Goal: Transaction & Acquisition: Purchase product/service

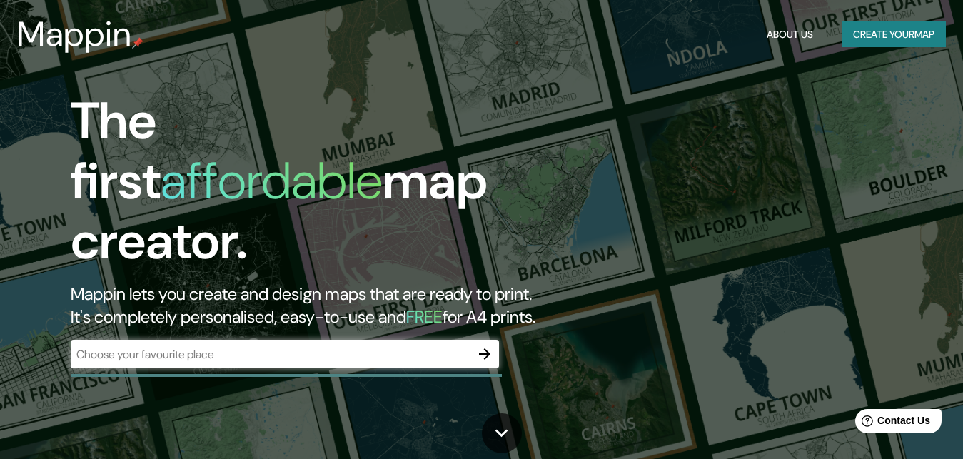
click at [481, 345] on icon "button" at bounding box center [484, 353] width 17 height 17
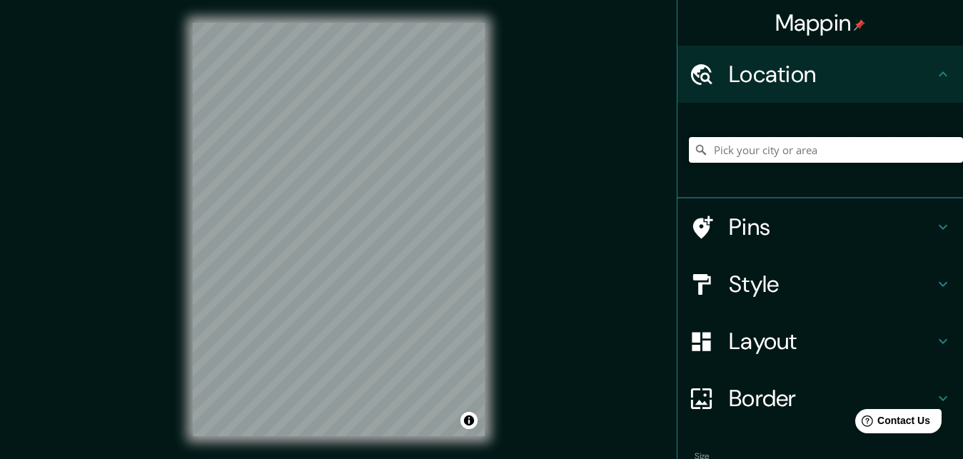
click at [750, 158] on input "Pick your city or area" at bounding box center [826, 150] width 274 height 26
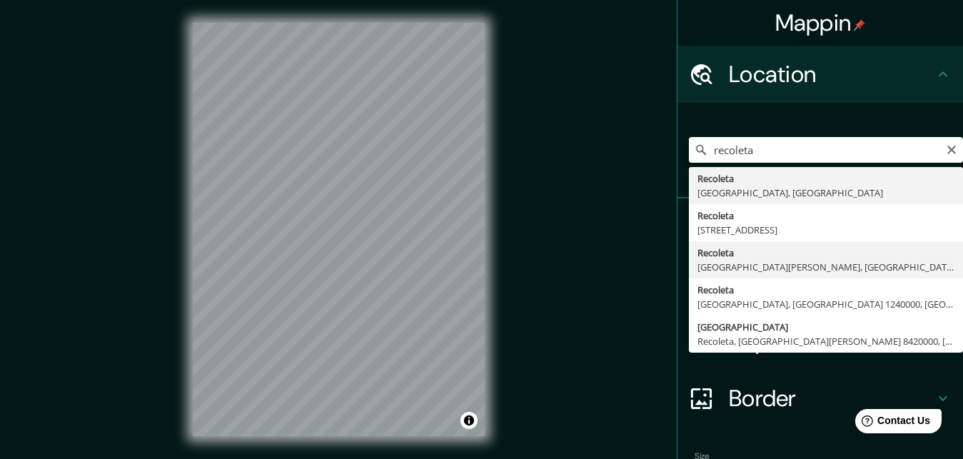
type input "Recoleta, Región Metropolitana de Santiago, Chile"
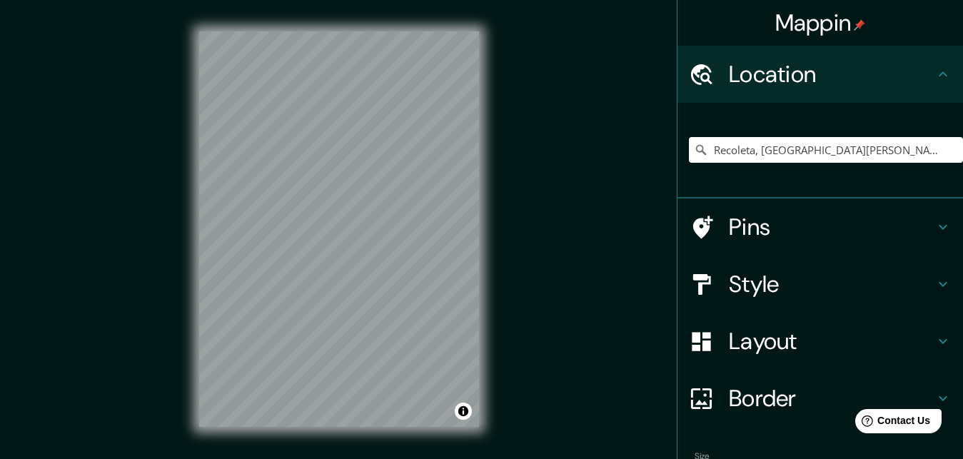
click at [737, 273] on h4 "Style" at bounding box center [832, 284] width 206 height 29
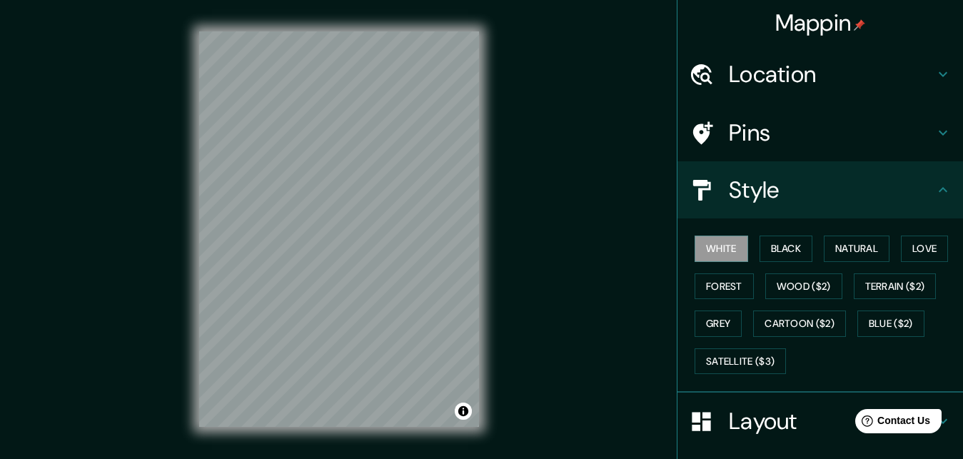
click at [773, 140] on h4 "Pins" at bounding box center [832, 132] width 206 height 29
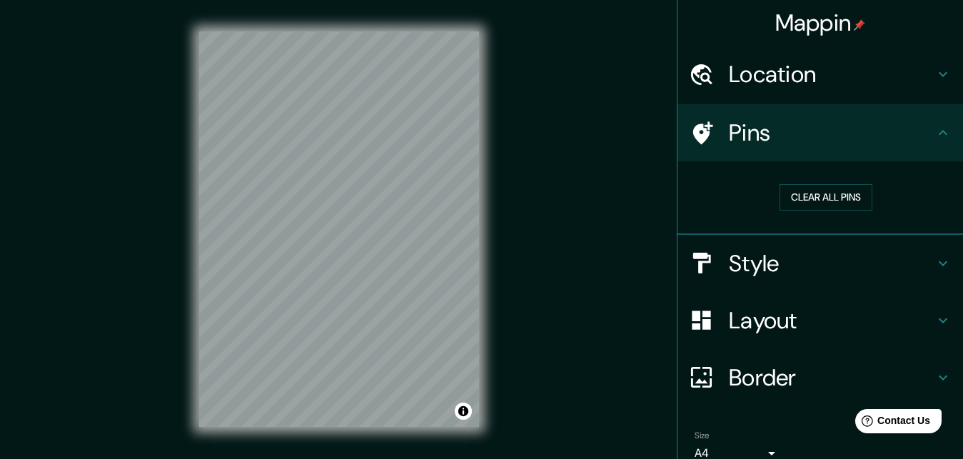
click at [789, 333] on h4 "Layout" at bounding box center [832, 320] width 206 height 29
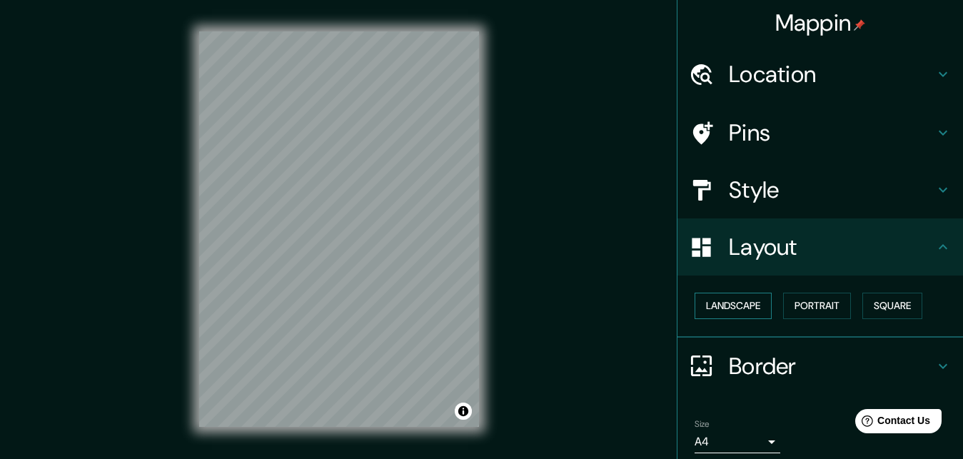
click at [769, 303] on button "Landscape" at bounding box center [733, 306] width 77 height 26
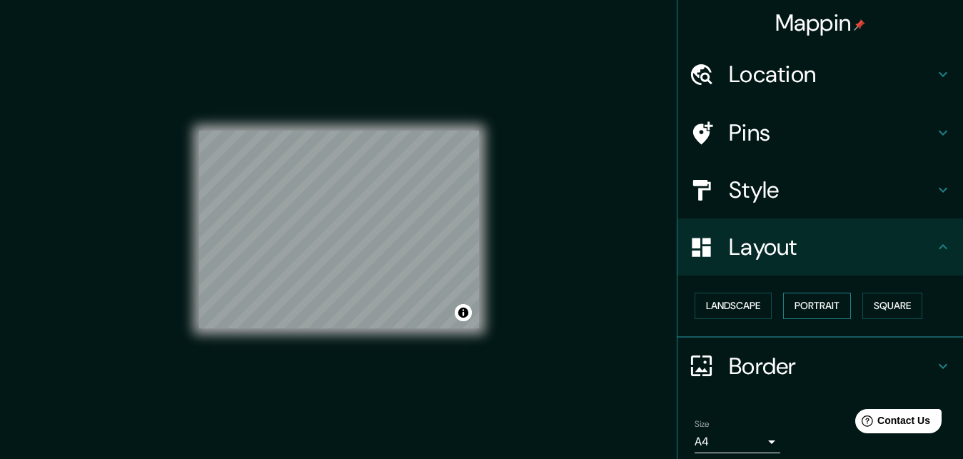
click at [799, 308] on button "Portrait" at bounding box center [817, 306] width 68 height 26
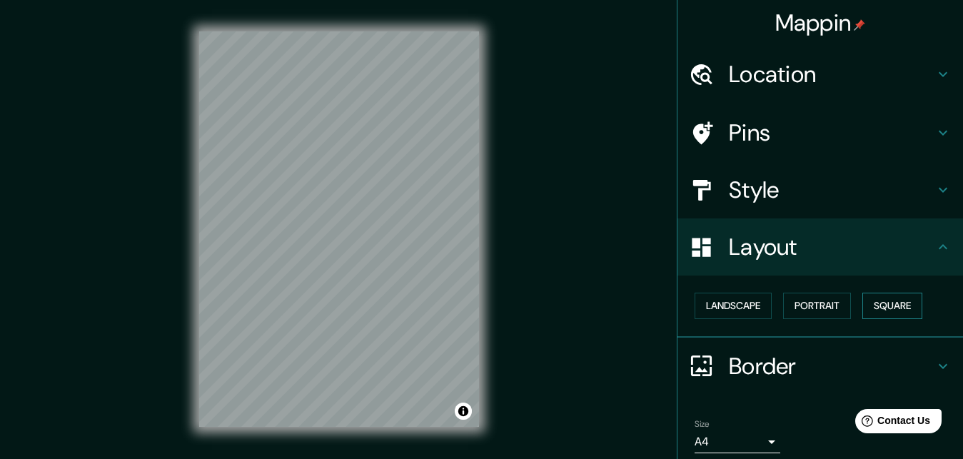
click at [878, 308] on button "Square" at bounding box center [892, 306] width 60 height 26
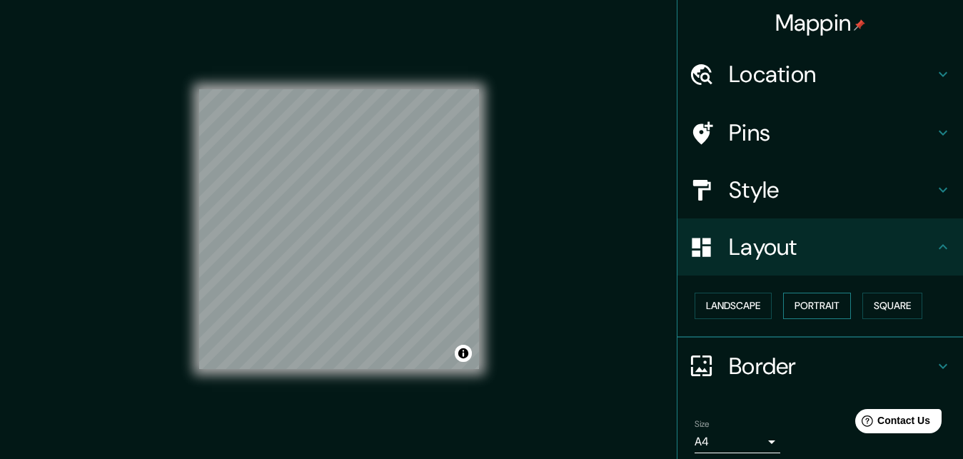
click at [835, 301] on button "Portrait" at bounding box center [817, 306] width 68 height 26
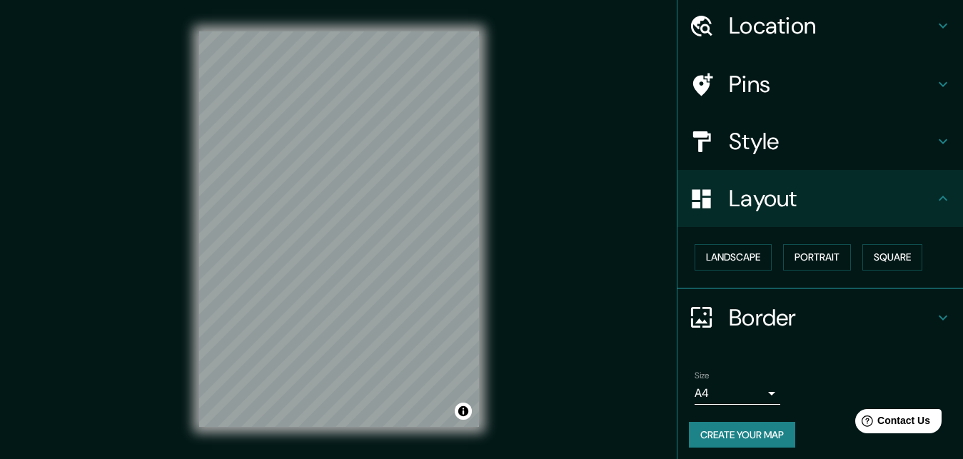
scroll to position [66, 0]
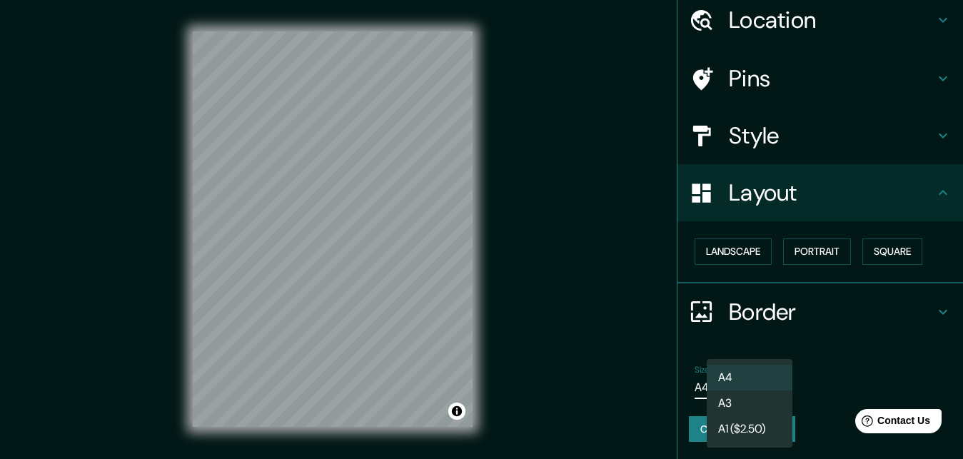
click at [761, 370] on body "Mappin Location Recoleta, Región Metropolitana de Santiago, Chile Pins Style La…" at bounding box center [481, 229] width 963 height 459
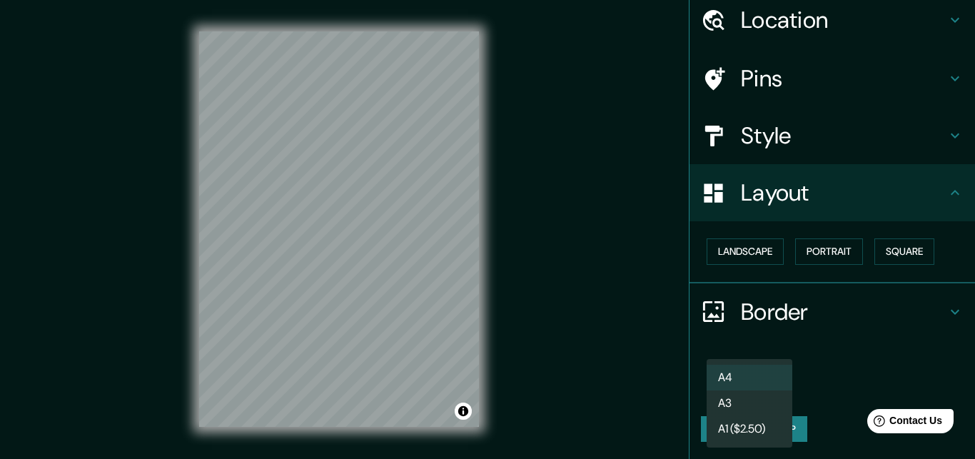
click at [858, 350] on div at bounding box center [487, 229] width 975 height 459
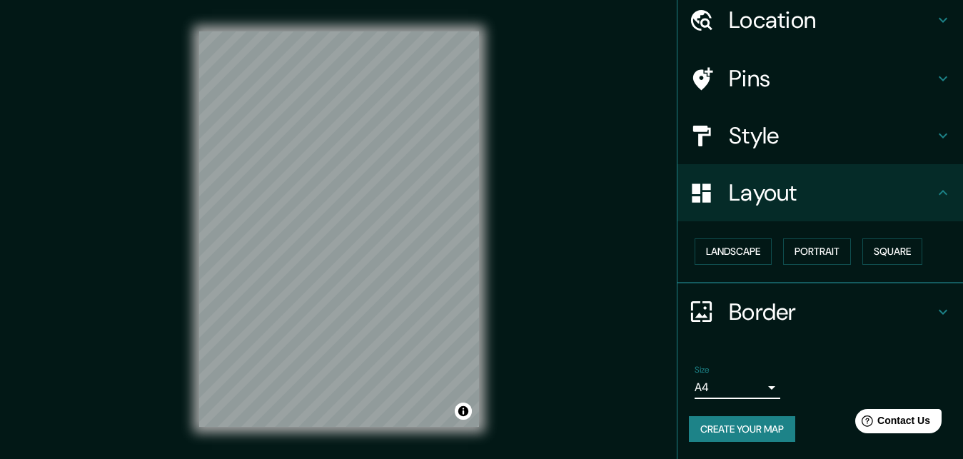
click at [870, 298] on h4 "Border" at bounding box center [832, 312] width 206 height 29
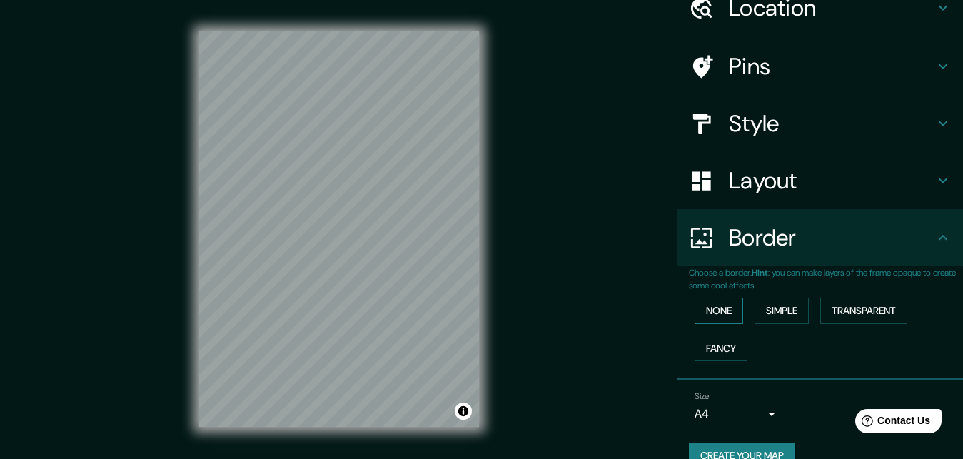
click at [741, 316] on button "None" at bounding box center [719, 311] width 49 height 26
click at [732, 316] on button "None" at bounding box center [719, 311] width 49 height 26
click at [780, 312] on button "Simple" at bounding box center [781, 311] width 54 height 26
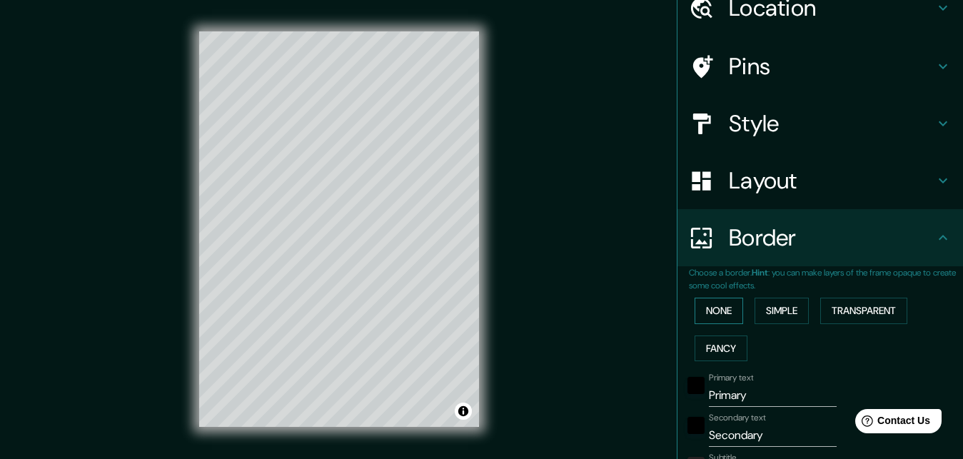
click at [712, 319] on button "None" at bounding box center [719, 311] width 49 height 26
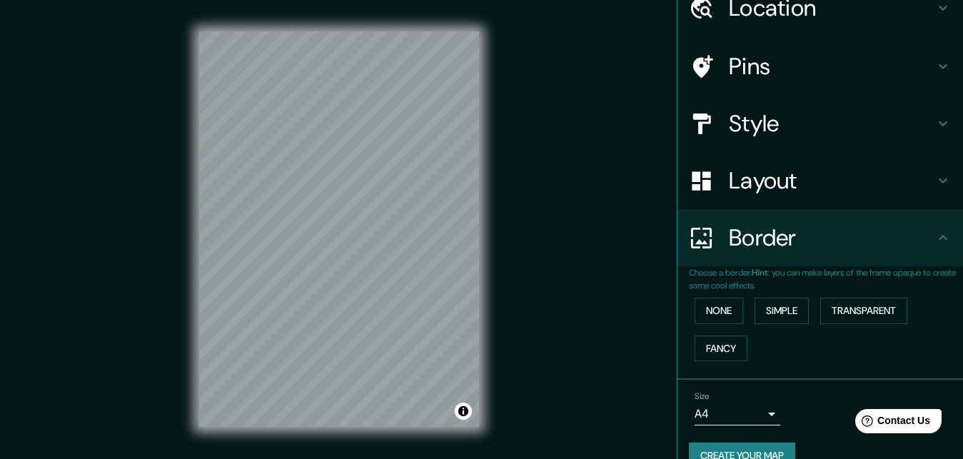
scroll to position [106, 0]
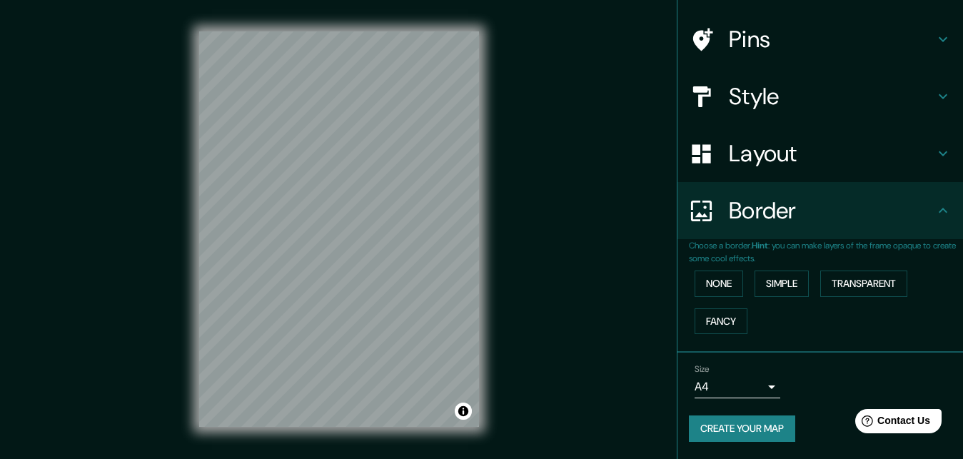
click at [747, 415] on button "Create your map" at bounding box center [742, 428] width 106 height 26
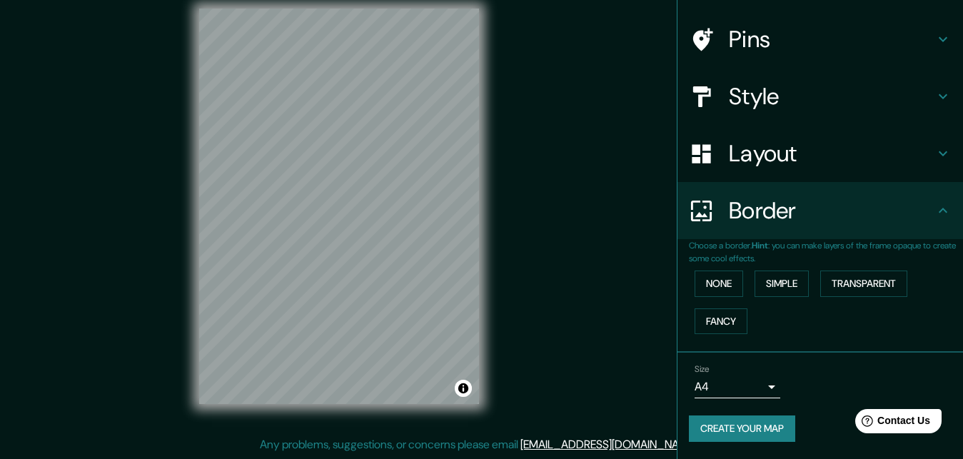
click at [776, 422] on button "Create your map" at bounding box center [742, 428] width 106 height 26
click at [719, 415] on button "Create your map" at bounding box center [742, 428] width 106 height 26
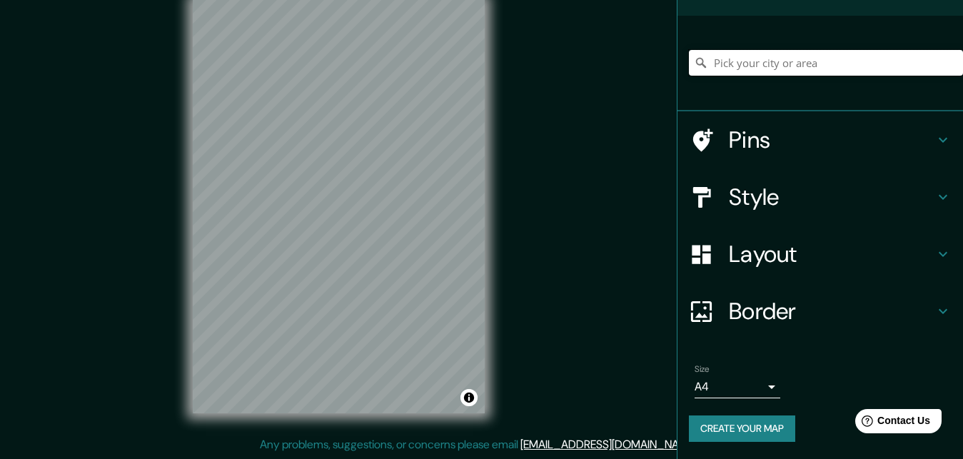
click at [817, 50] on input "Pick your city or area" at bounding box center [826, 63] width 274 height 26
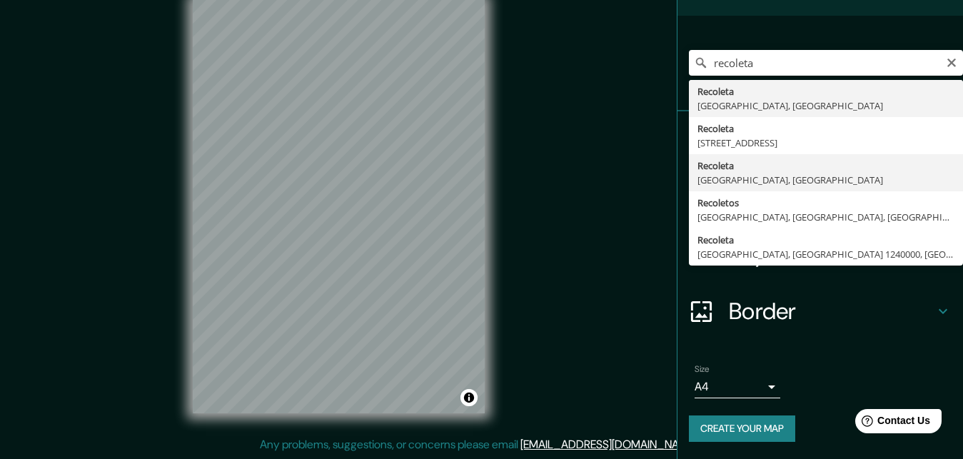
type input "Recoleta, [GEOGRAPHIC_DATA][PERSON_NAME], [GEOGRAPHIC_DATA]"
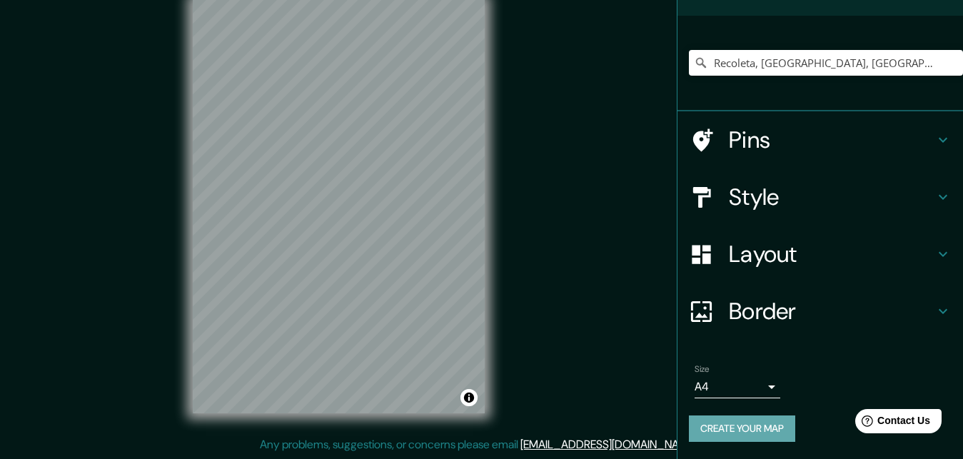
click at [748, 415] on button "Create your map" at bounding box center [742, 428] width 106 height 26
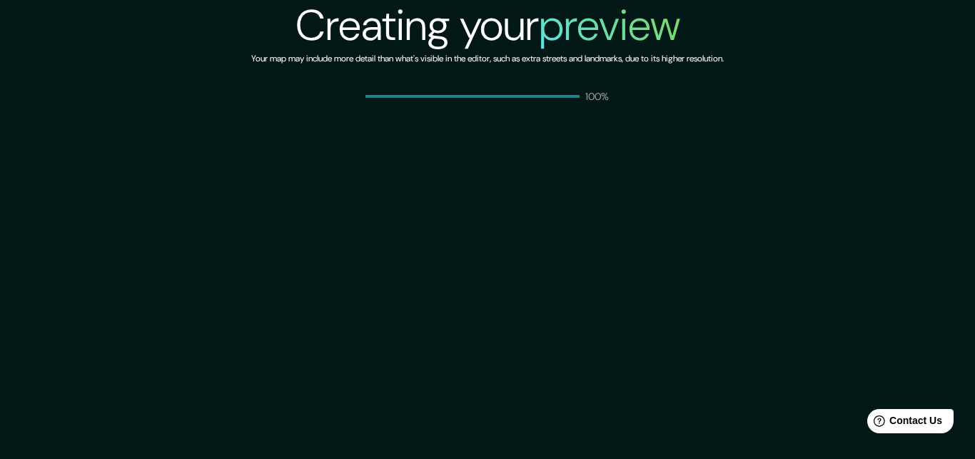
click at [552, 133] on div "Creating your preview Your map may include more detail than what's visible in t…" at bounding box center [487, 229] width 975 height 459
click at [547, 96] on span at bounding box center [472, 96] width 214 height 3
click at [617, 106] on div "Creating your preview Your map may include more detail than what's visible in t…" at bounding box center [487, 229] width 975 height 459
click at [550, 104] on div "100%" at bounding box center [487, 96] width 245 height 14
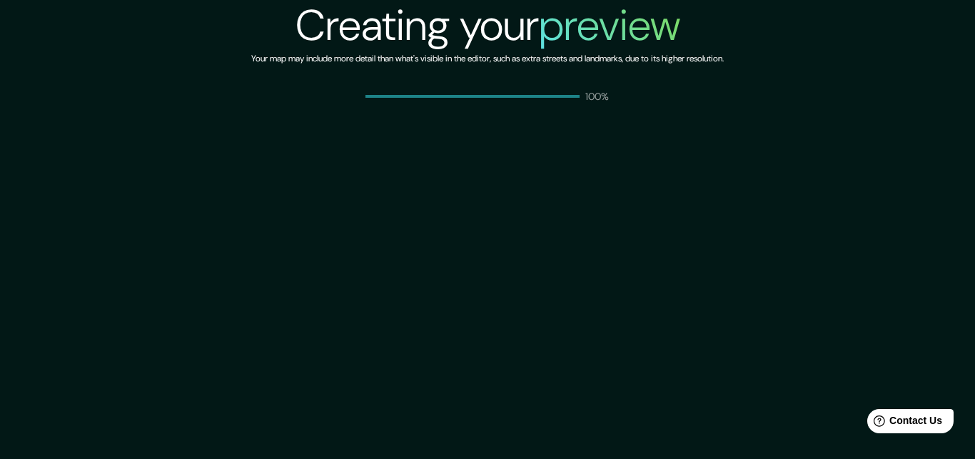
click at [520, 84] on div "Creating your preview Your map may include more detail than what's visible in t…" at bounding box center [487, 52] width 473 height 104
click at [373, 71] on div "Creating your preview Your map may include more detail than what's visible in t…" at bounding box center [487, 52] width 473 height 104
drag, startPoint x: 355, startPoint y: 49, endPoint x: 239, endPoint y: 8, distance: 122.8
click at [355, 49] on h2 "Creating your preview" at bounding box center [488, 25] width 385 height 51
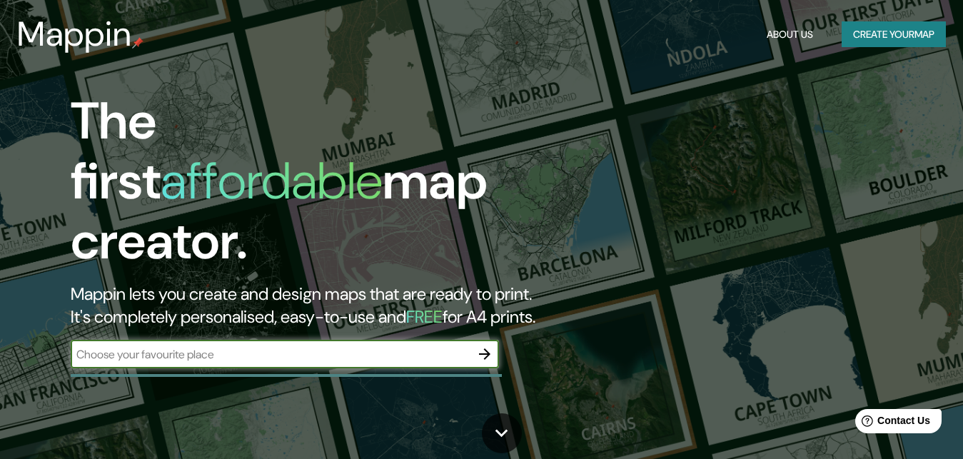
click at [358, 346] on input "text" at bounding box center [271, 354] width 400 height 16
type input "recoleta"
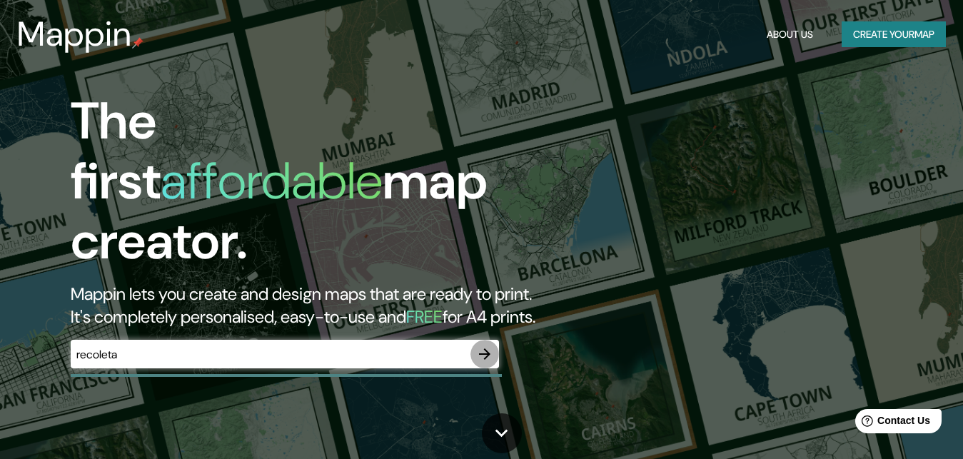
click at [485, 348] on icon "button" at bounding box center [484, 353] width 11 height 11
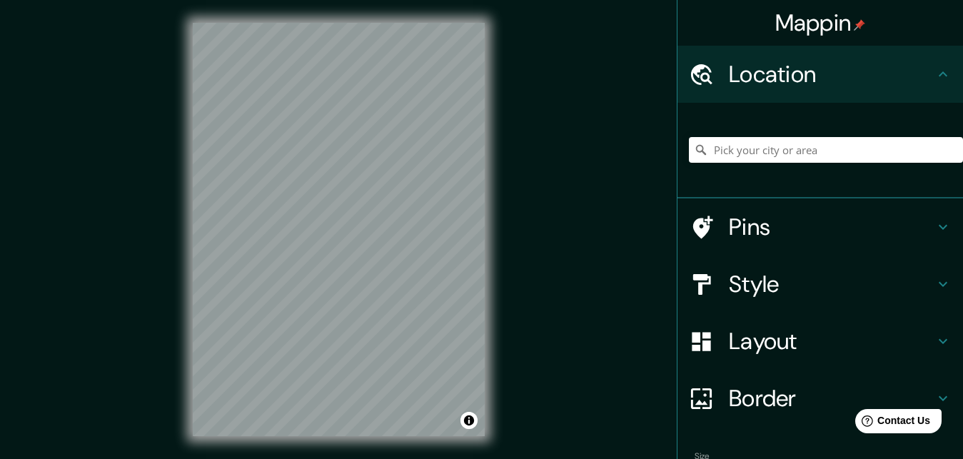
scroll to position [74, 0]
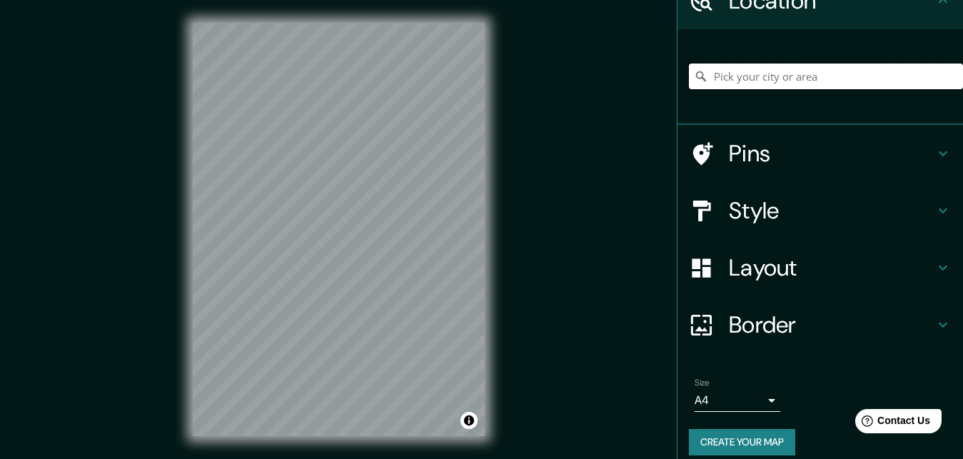
click at [804, 76] on input "Pick your city or area" at bounding box center [826, 77] width 274 height 26
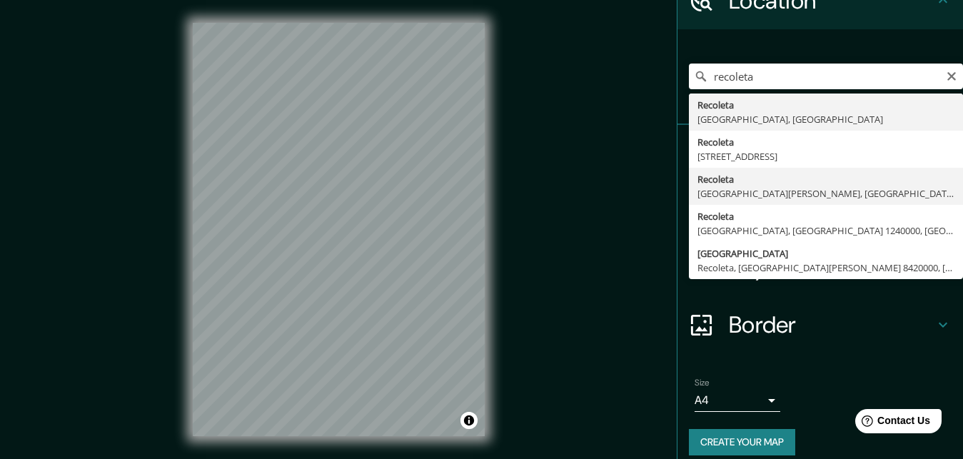
type input "Recoleta, [GEOGRAPHIC_DATA][PERSON_NAME], [GEOGRAPHIC_DATA]"
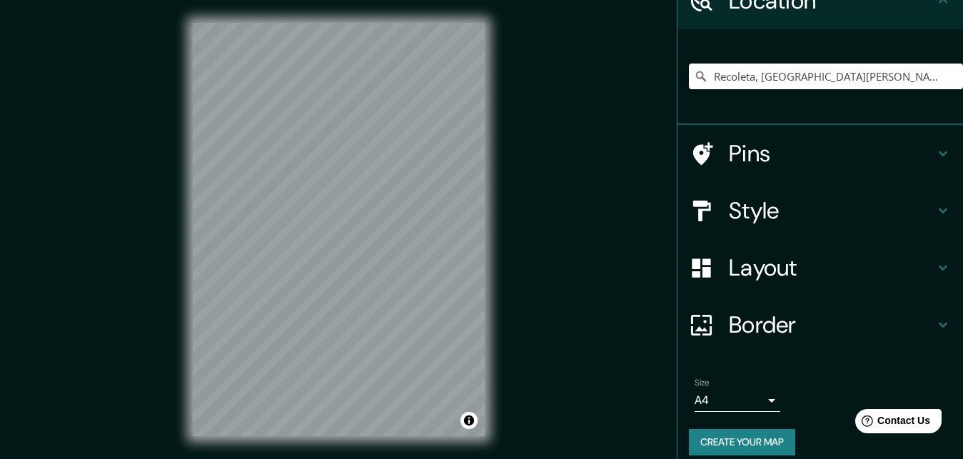
click at [715, 433] on button "Create your map" at bounding box center [742, 442] width 106 height 26
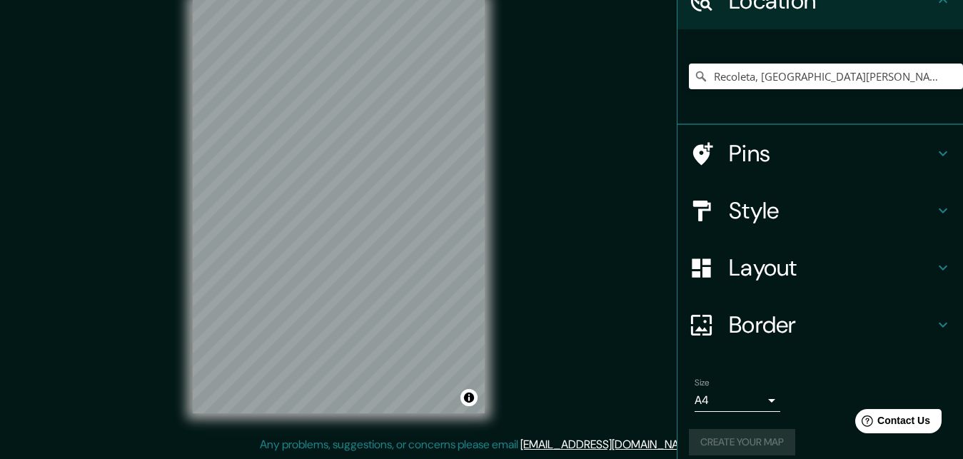
scroll to position [99, 0]
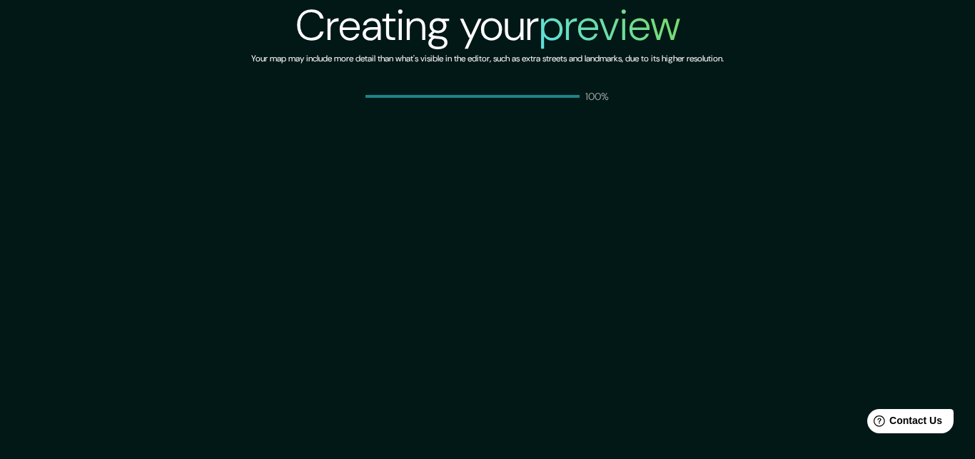
click at [562, 74] on div "Creating your preview Your map may include more detail than what's visible in t…" at bounding box center [487, 52] width 473 height 104
click at [577, 173] on div "Creating your preview Your map may include more detail than what's visible in t…" at bounding box center [487, 229] width 975 height 459
click at [195, 29] on div "Creating your preview Your map may include more detail than what's visible in t…" at bounding box center [487, 52] width 975 height 104
click at [279, 140] on div "Creating your preview Your map may include more detail than what's visible in t…" at bounding box center [487, 229] width 975 height 459
click at [473, 145] on div "Creating your preview Your map may include more detail than what's visible in t…" at bounding box center [487, 229] width 975 height 459
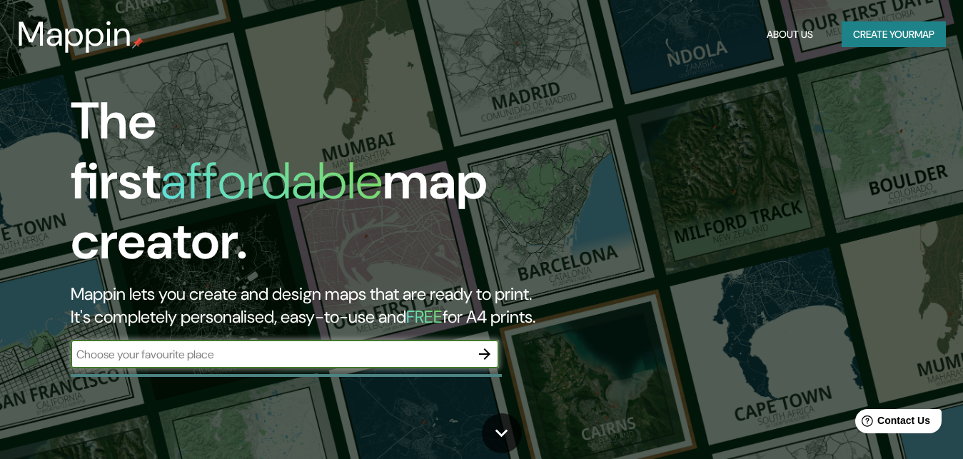
click at [309, 346] on input "text" at bounding box center [271, 354] width 400 height 16
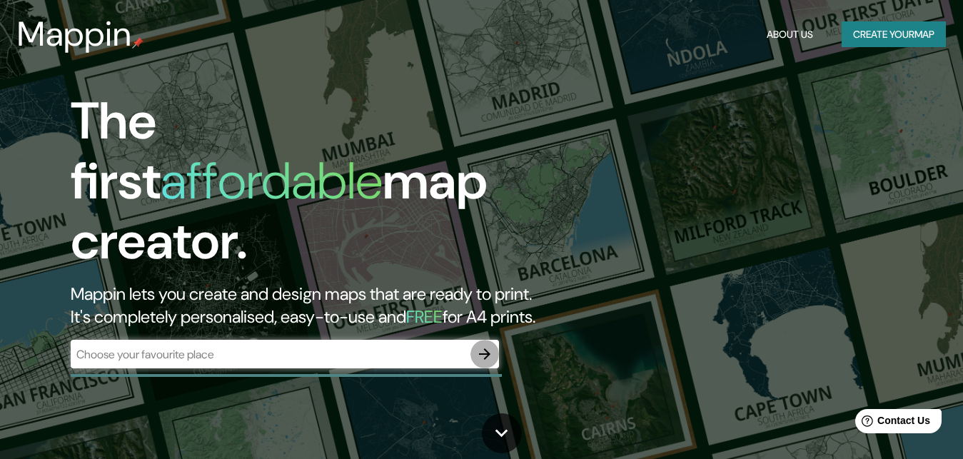
click at [482, 348] on icon "button" at bounding box center [484, 353] width 11 height 11
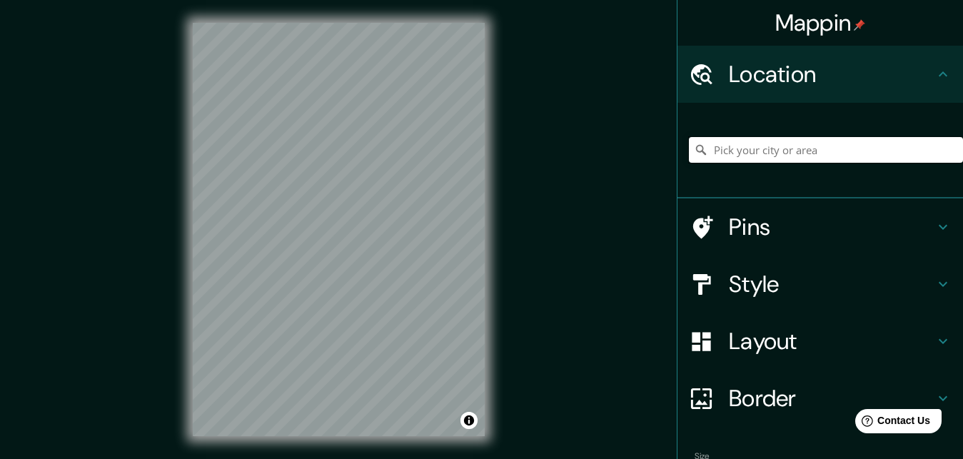
click at [745, 161] on input "Pick your city or area" at bounding box center [826, 150] width 274 height 26
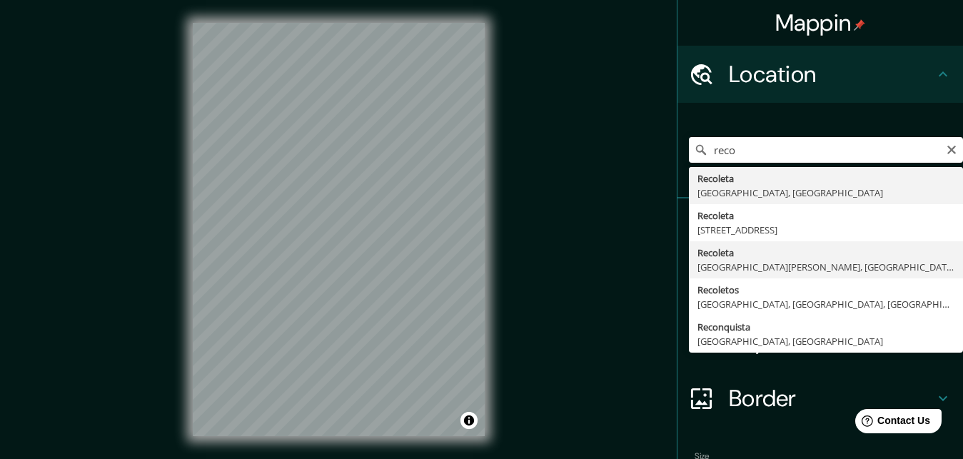
type input "Recoleta, [GEOGRAPHIC_DATA][PERSON_NAME], [GEOGRAPHIC_DATA]"
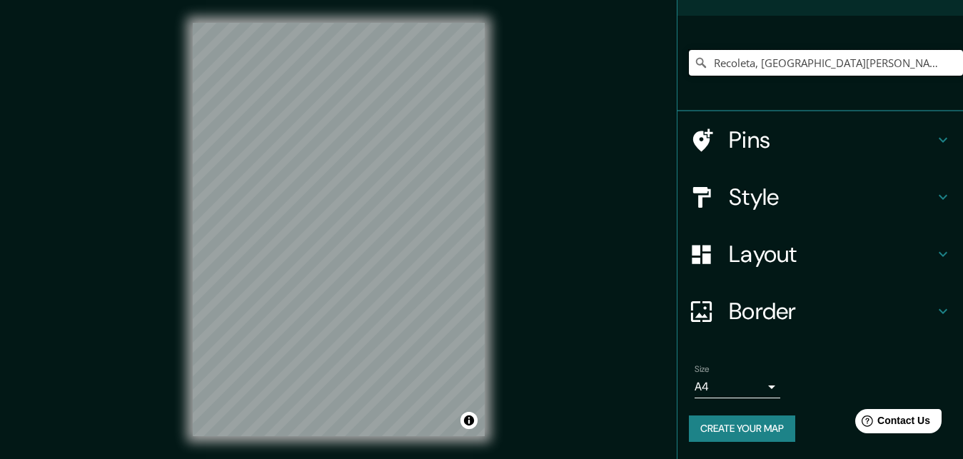
scroll to position [99, 0]
click at [754, 415] on button "Create your map" at bounding box center [742, 428] width 106 height 26
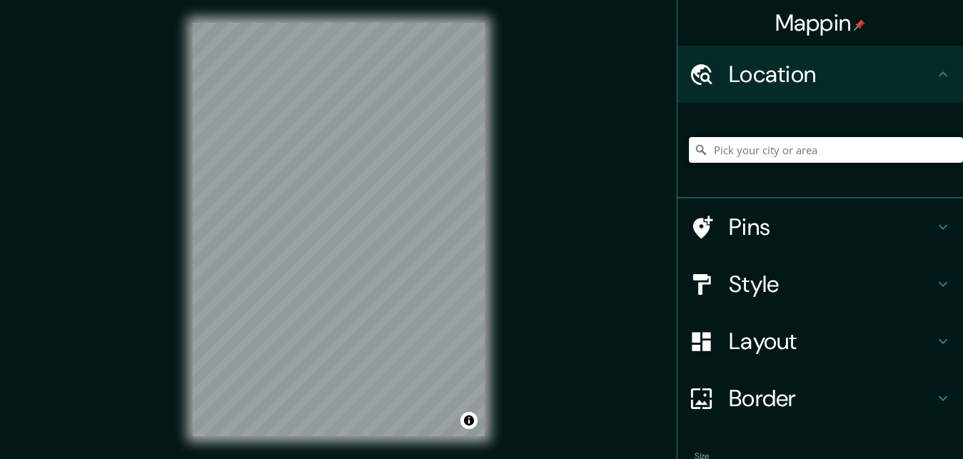
click at [740, 155] on input "Pick your city or area" at bounding box center [826, 150] width 274 height 26
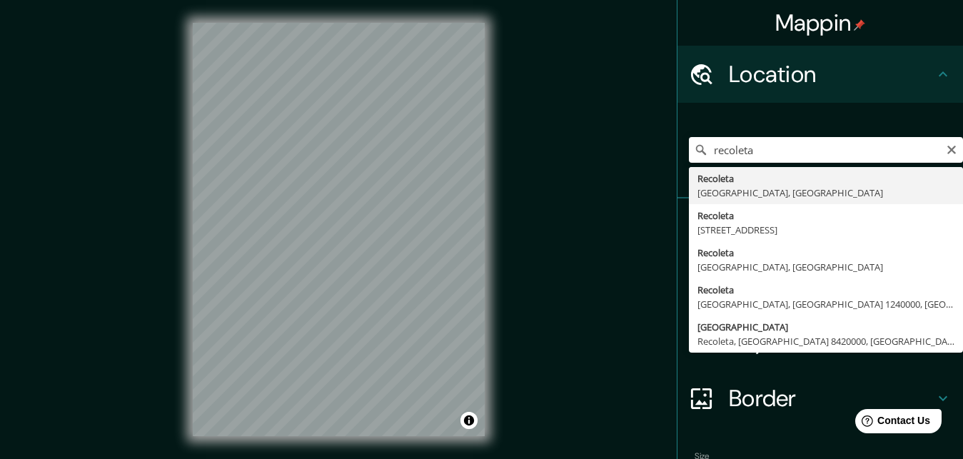
type input "Recoleta, [GEOGRAPHIC_DATA], [GEOGRAPHIC_DATA]"
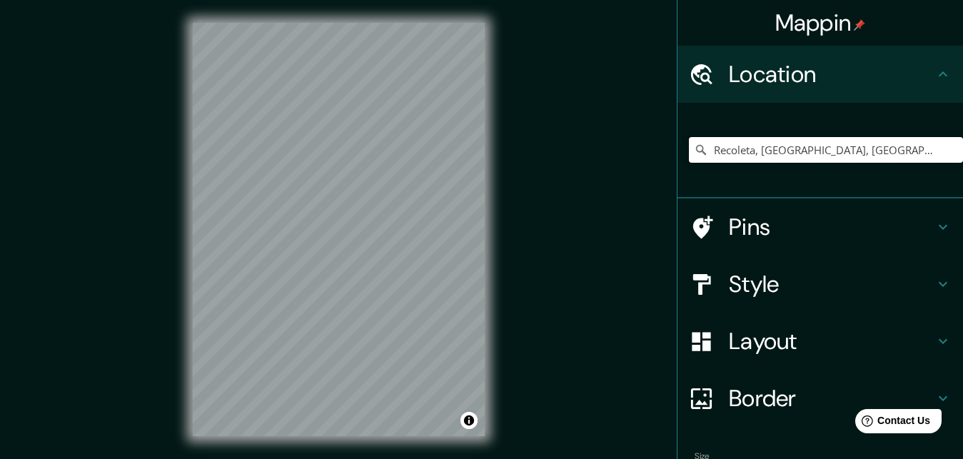
scroll to position [99, 0]
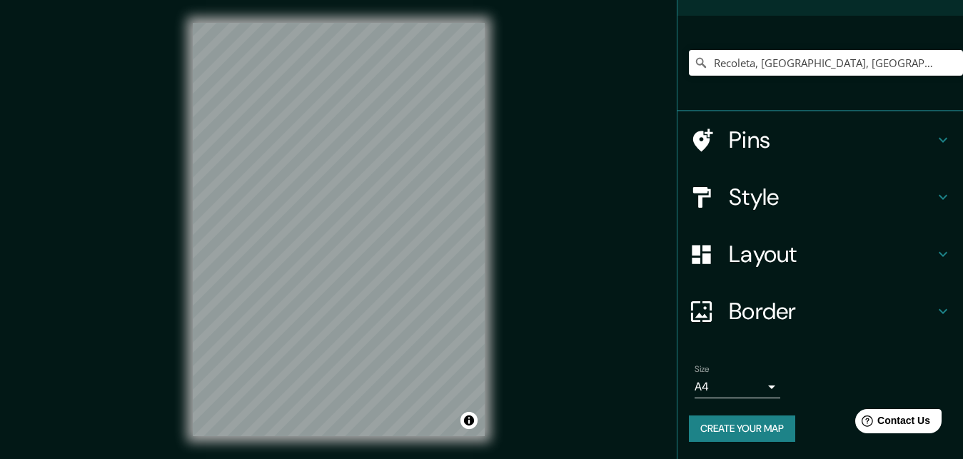
click at [752, 415] on button "Create your map" at bounding box center [742, 428] width 106 height 26
